Goal: Task Accomplishment & Management: Manage account settings

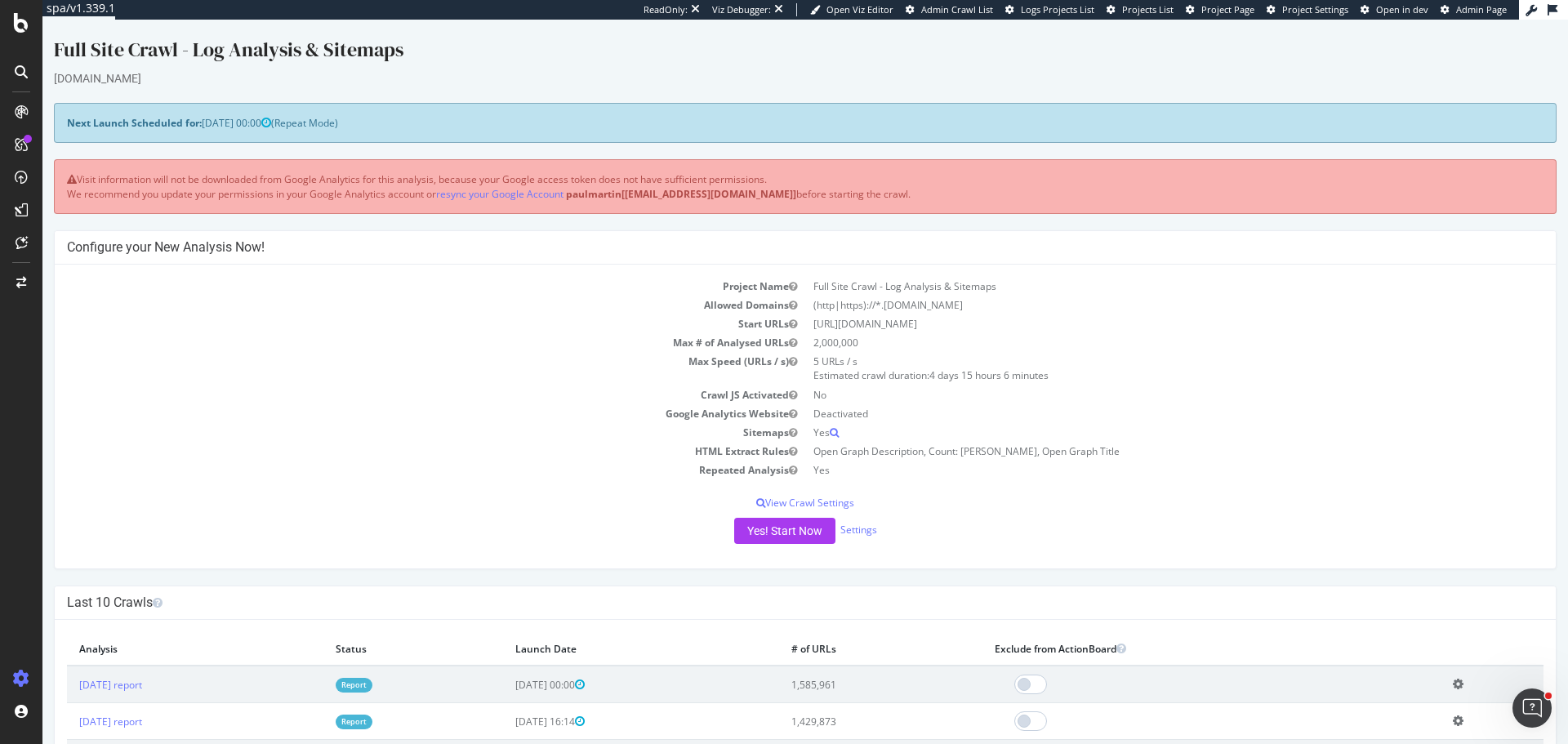
click at [251, 389] on td "Crawl JS Activated" at bounding box center [435, 395] width 738 height 19
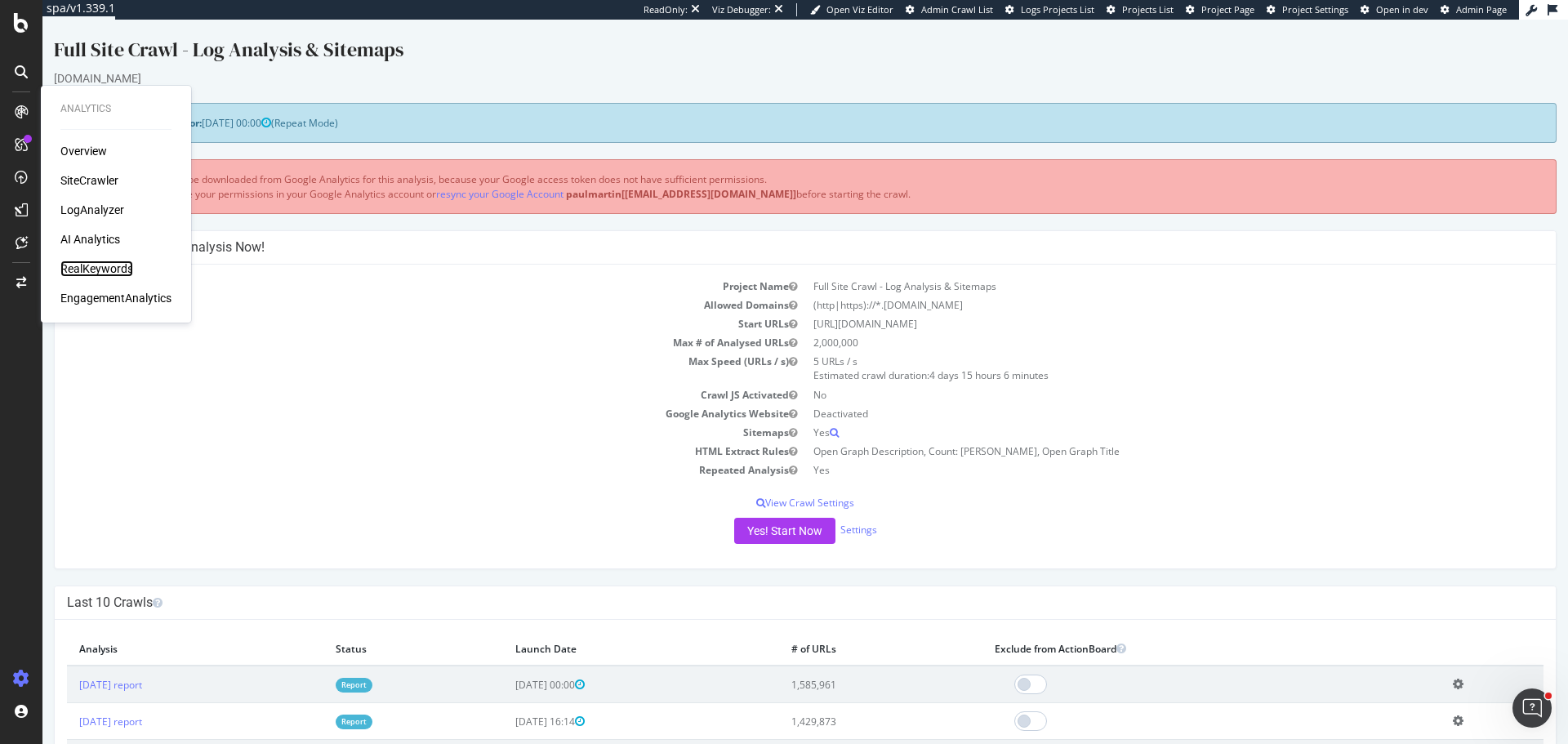
click at [99, 269] on div "RealKeywords" at bounding box center [96, 268] width 72 height 16
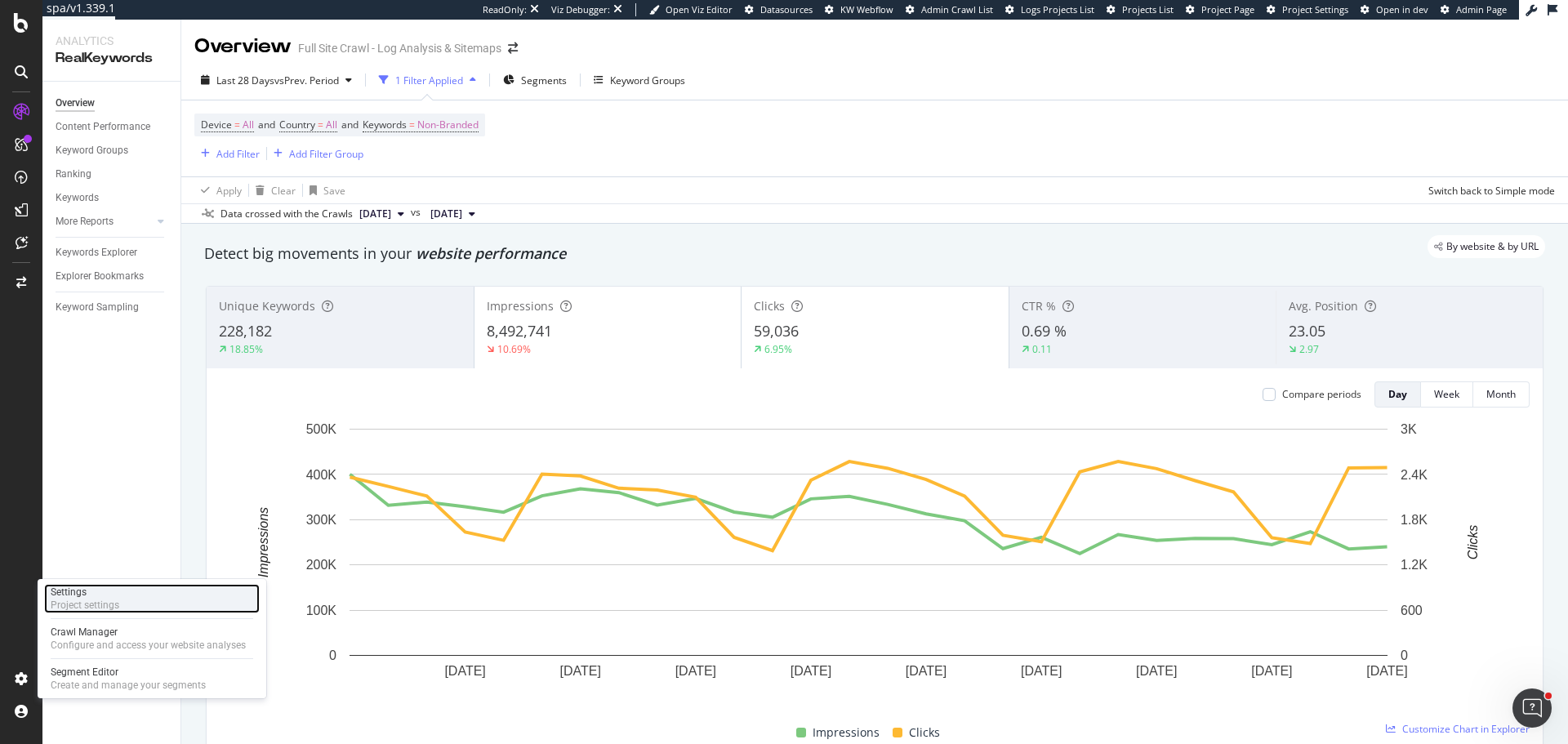
click at [80, 597] on div "Settings" at bounding box center [85, 593] width 69 height 13
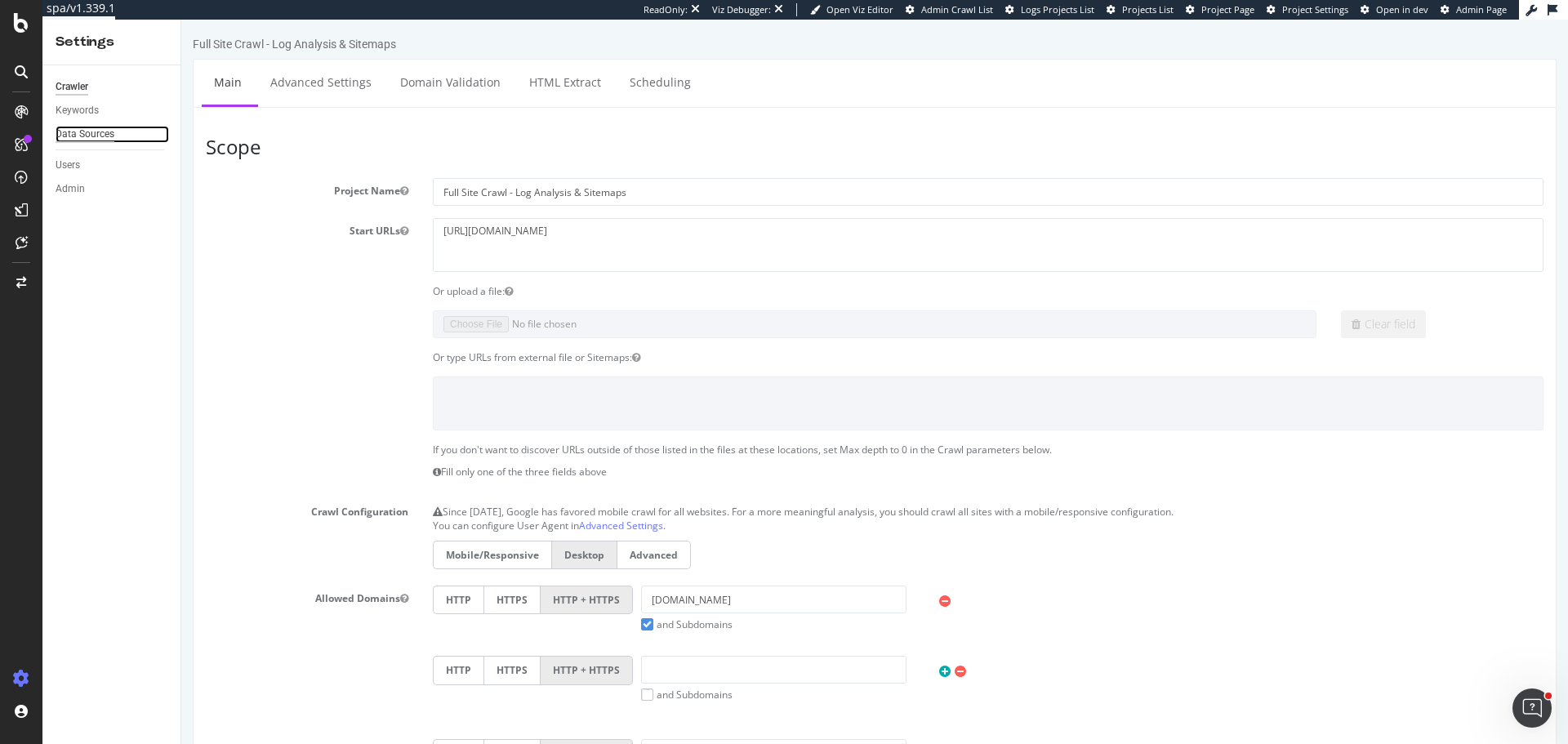
click at [81, 137] on div "Data Sources" at bounding box center [85, 134] width 59 height 17
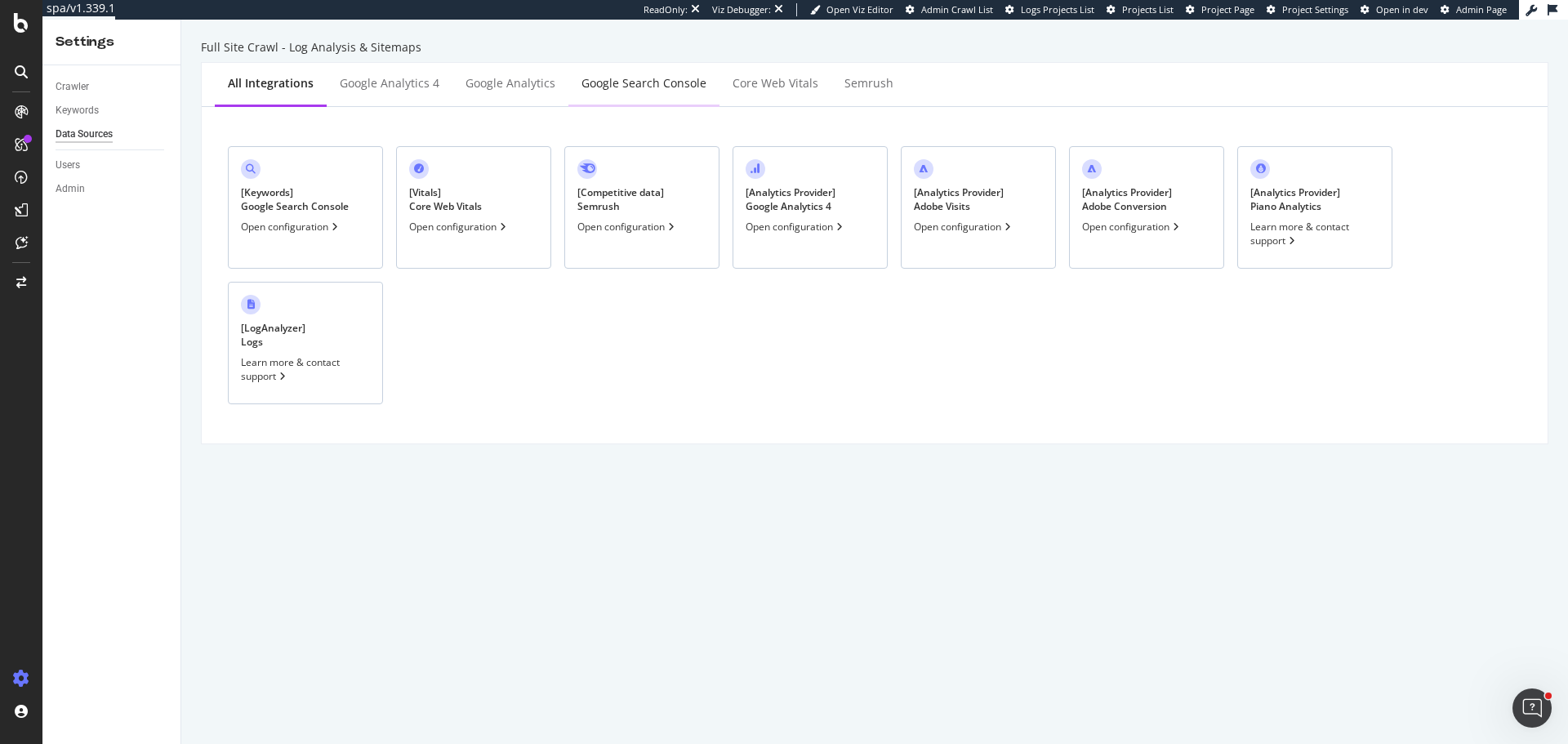
click at [630, 82] on div "Google Search Console" at bounding box center [643, 83] width 125 height 16
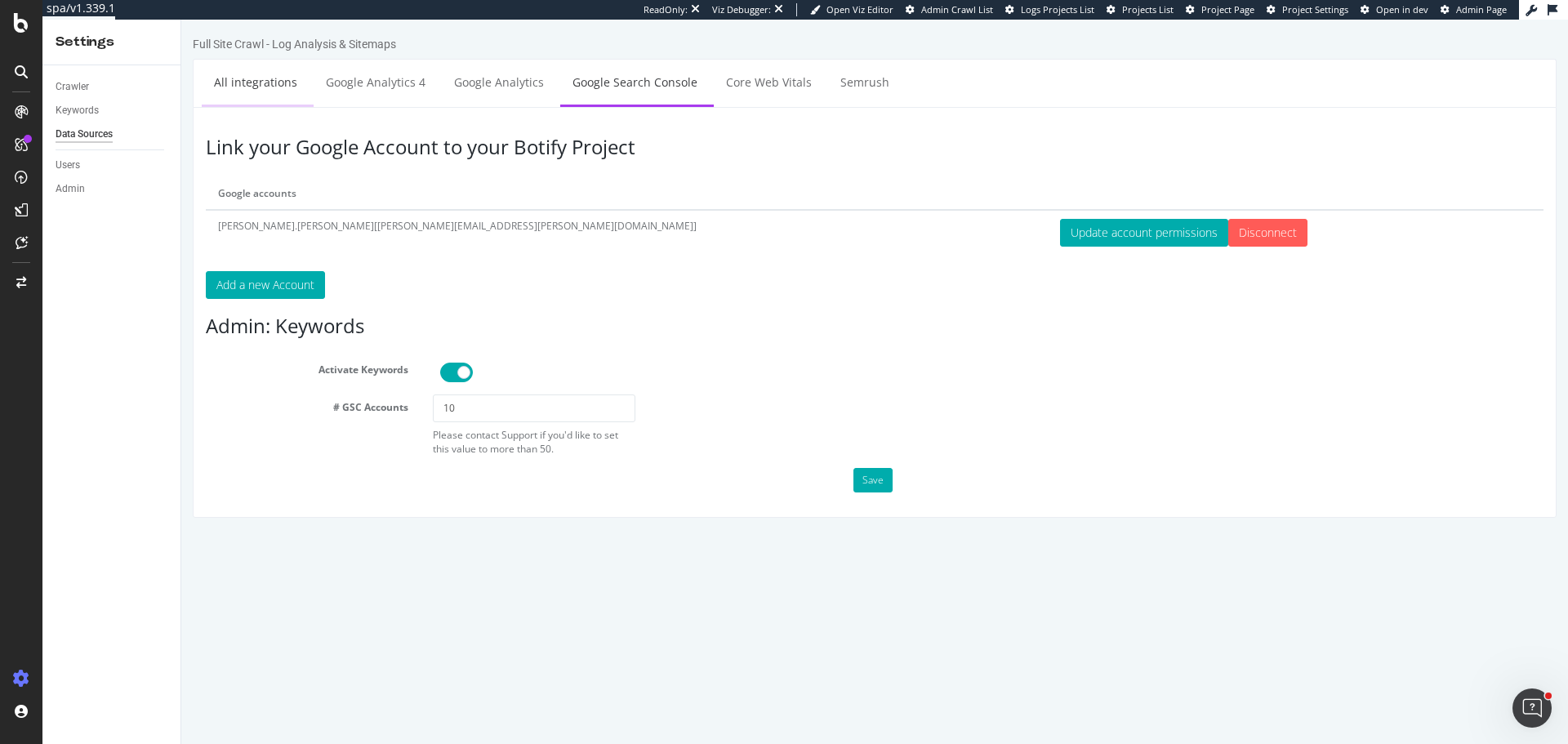
click at [257, 82] on link "All integrations" at bounding box center [255, 82] width 108 height 45
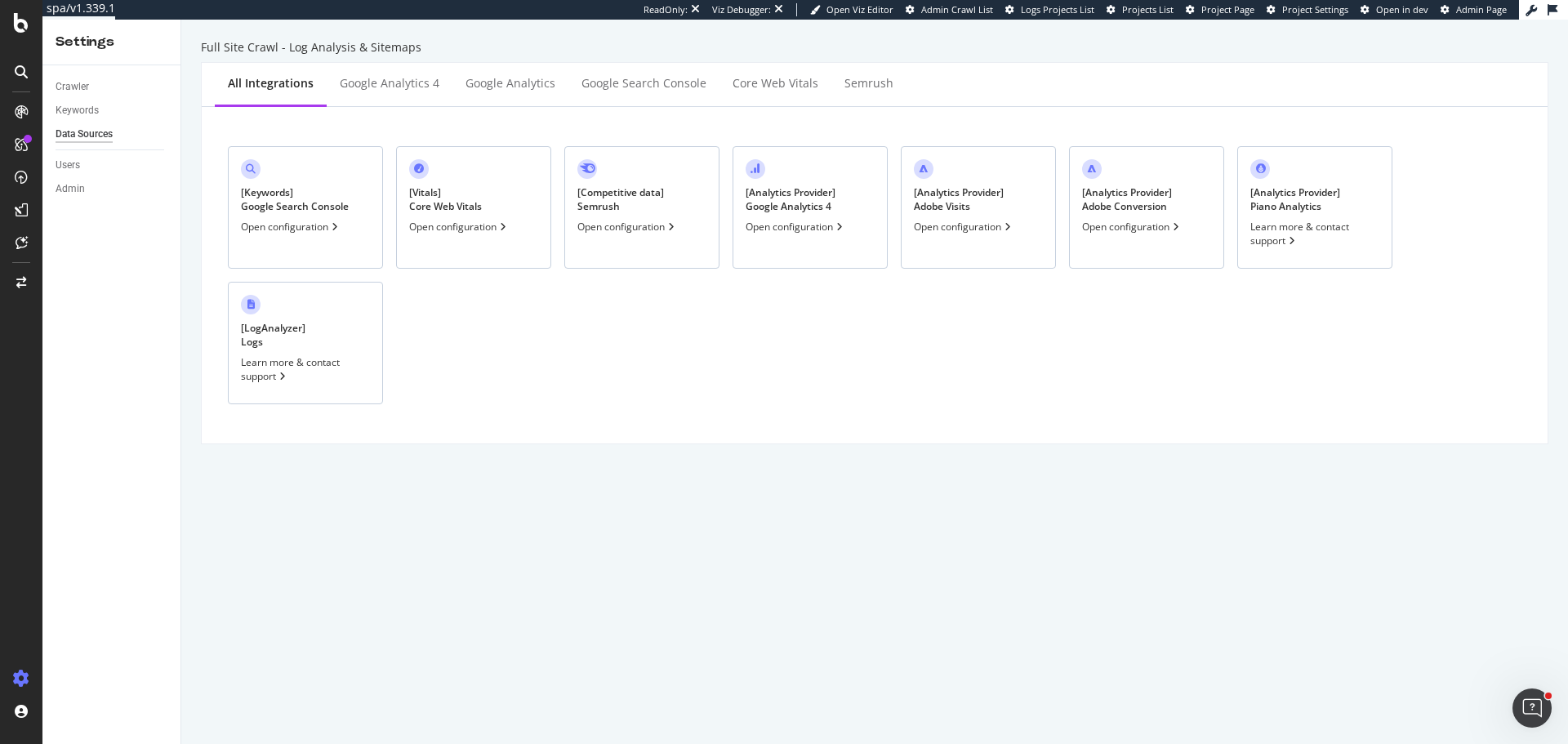
click at [324, 231] on div "Open configuration" at bounding box center [291, 227] width 100 height 14
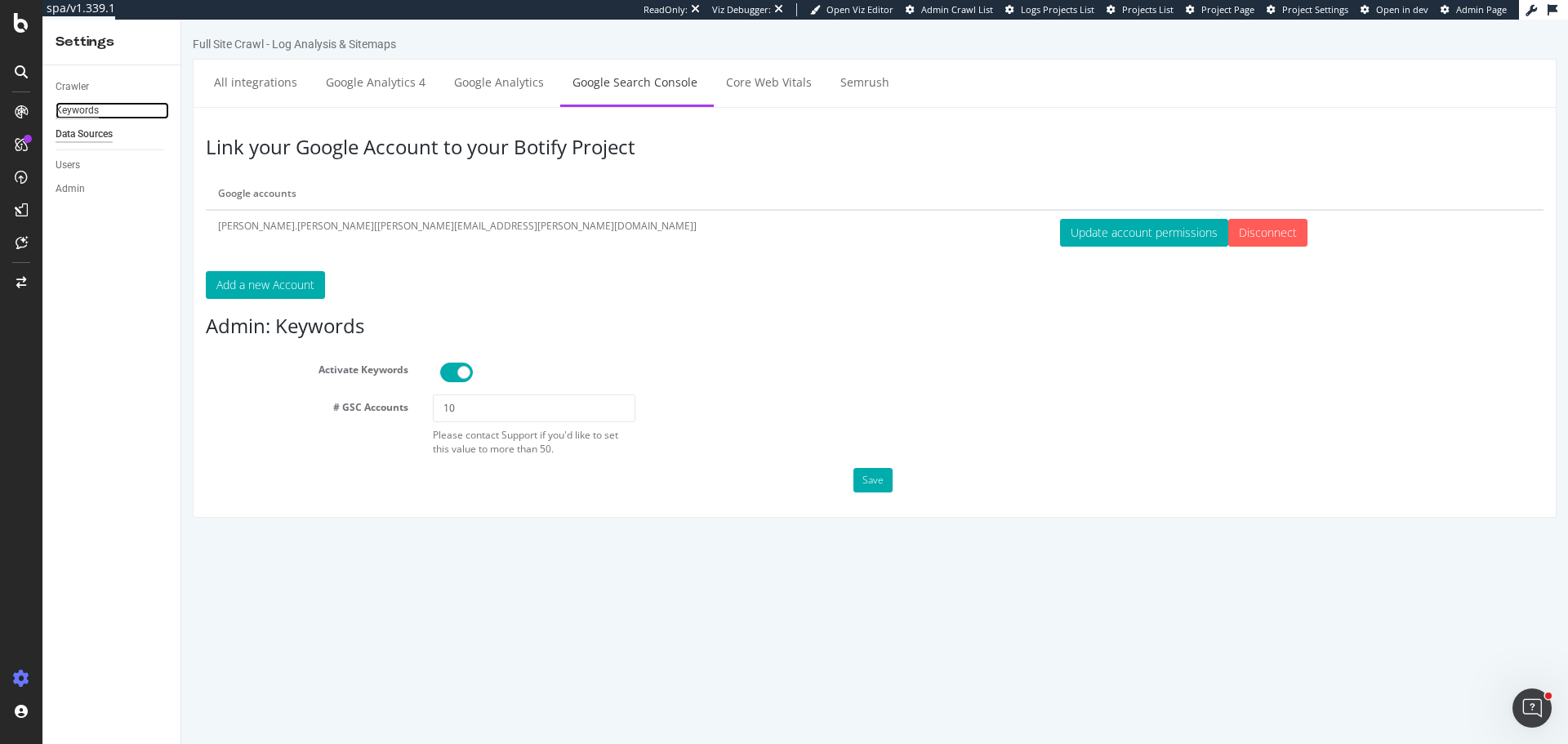
click at [89, 117] on div "Keywords" at bounding box center [76, 111] width 43 height 17
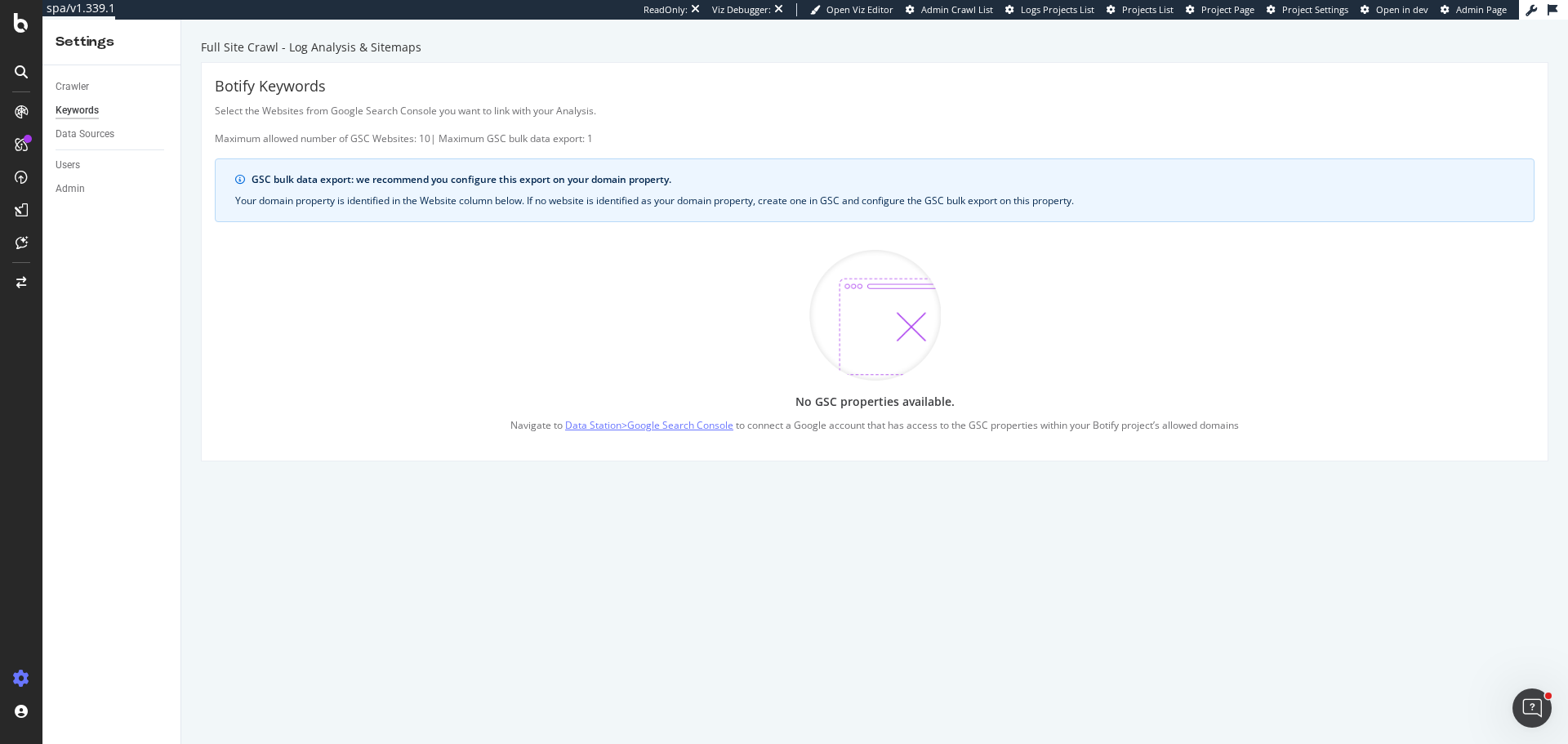
click at [676, 432] on link "Data Station > Google Search Console" at bounding box center [649, 425] width 169 height 17
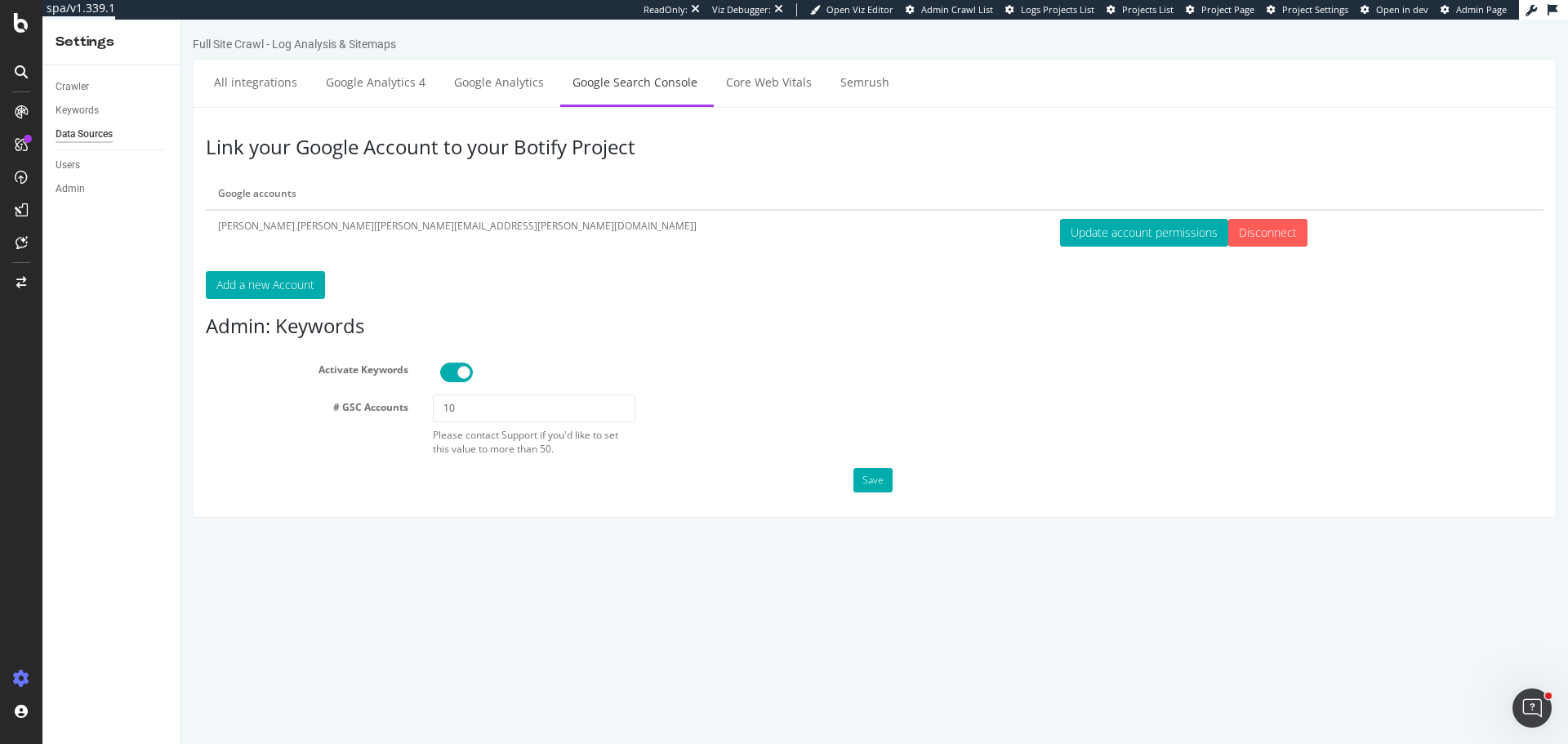
click at [438, 534] on html "Full Site Crawl - Log Analysis & Sitemaps All integrations Google Analytics 4 G…" at bounding box center [874, 277] width 1387 height 514
